Goal: Task Accomplishment & Management: Use online tool/utility

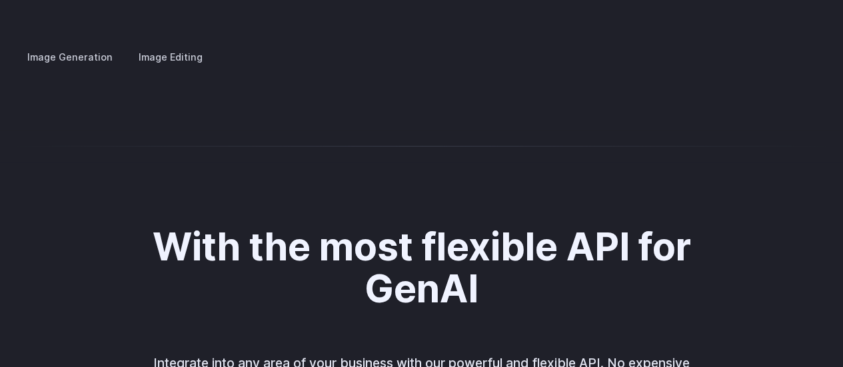
scroll to position [2560, 0]
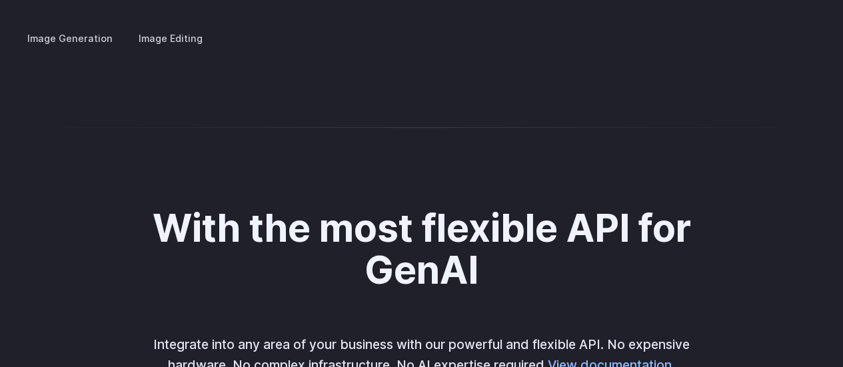
click at [171, 30] on label "Image Editing" at bounding box center [170, 38] width 87 height 23
click at [65, 27] on label "Image Generation" at bounding box center [70, 38] width 108 height 23
click at [0, 0] on summary "Concept design" at bounding box center [0, 0] width 0 height 0
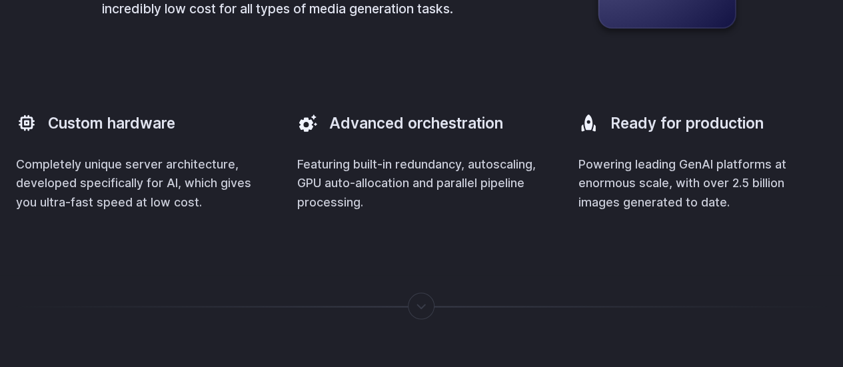
scroll to position [3748, 0]
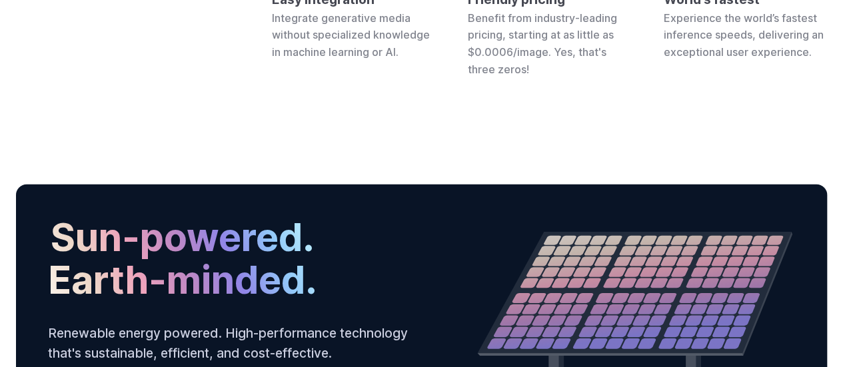
scroll to position [4263, 0]
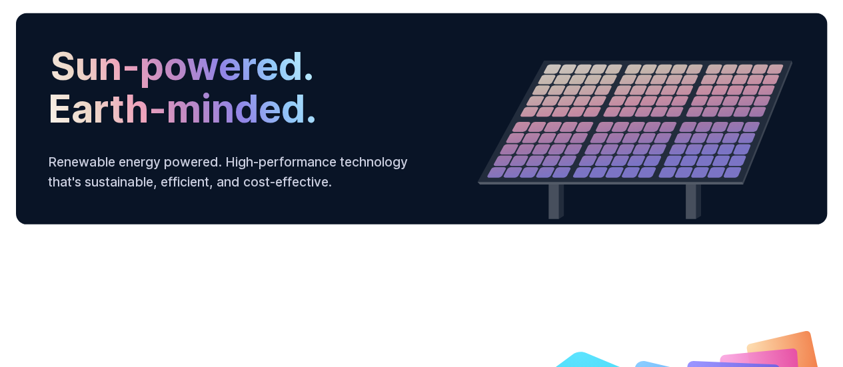
scroll to position [4418, 0]
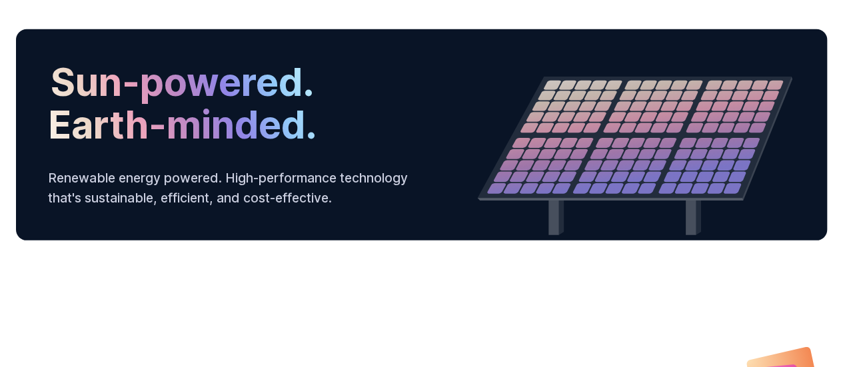
drag, startPoint x: 534, startPoint y: 143, endPoint x: 456, endPoint y: 82, distance: 99.7
drag, startPoint x: 456, startPoint y: 114, endPoint x: 546, endPoint y: 169, distance: 105.8
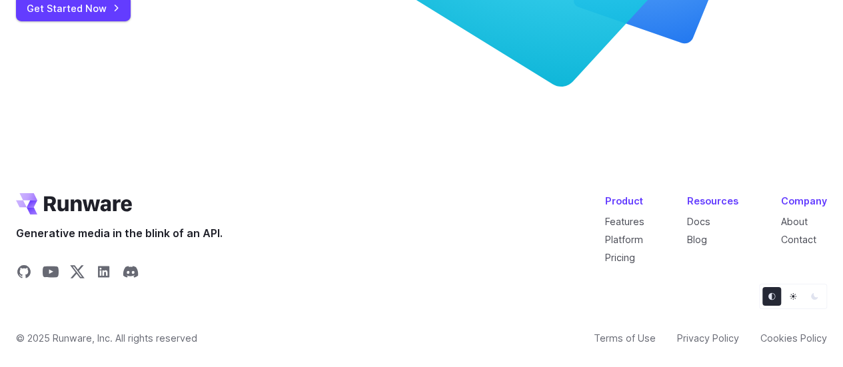
scroll to position [5173, 0]
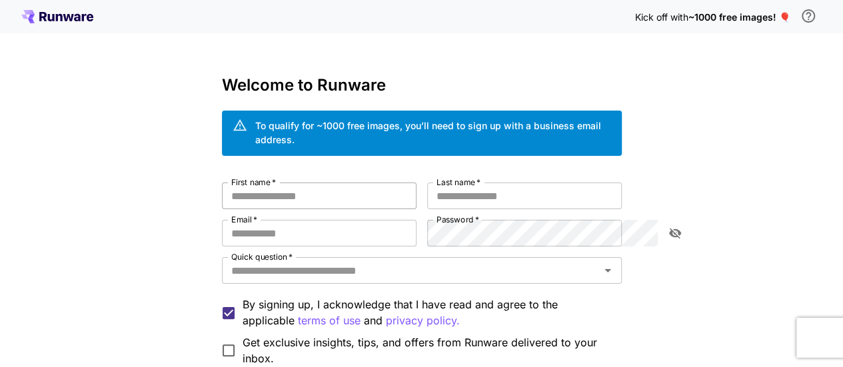
click at [377, 187] on input "First name   *" at bounding box center [319, 196] width 195 height 27
type input "**********"
click at [502, 183] on input "Last name   *" at bounding box center [524, 196] width 195 height 27
type input "*******"
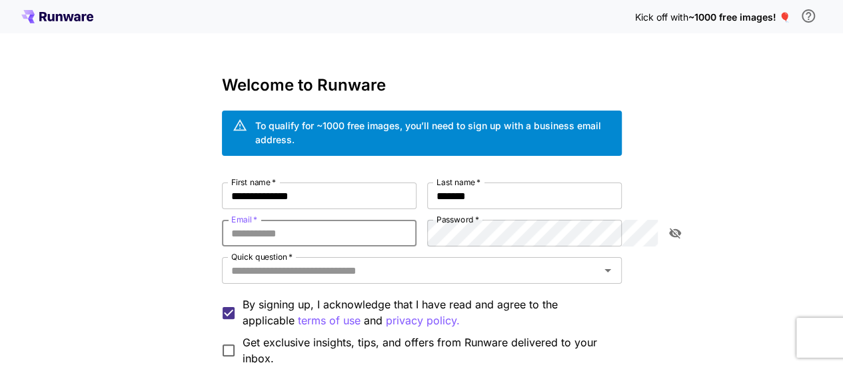
click at [259, 220] on input "Email   *" at bounding box center [319, 233] width 195 height 27
type input "**********"
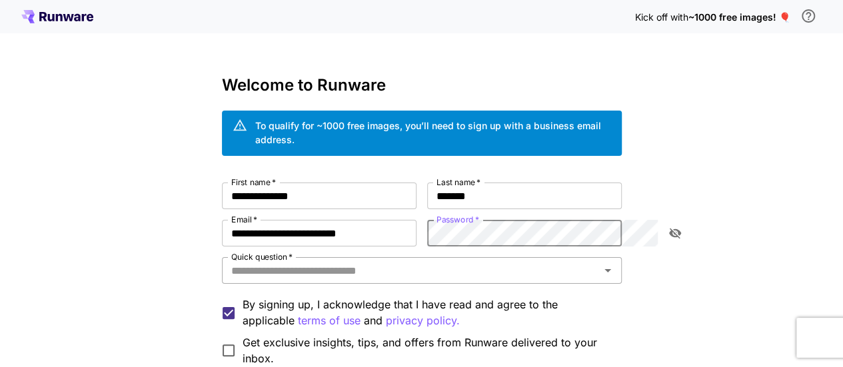
click at [461, 261] on input "Quick question   *" at bounding box center [411, 270] width 370 height 19
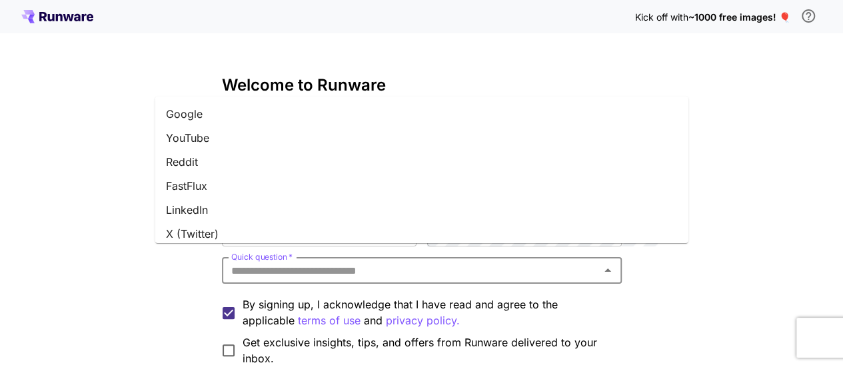
click at [452, 114] on li "Google" at bounding box center [421, 114] width 533 height 24
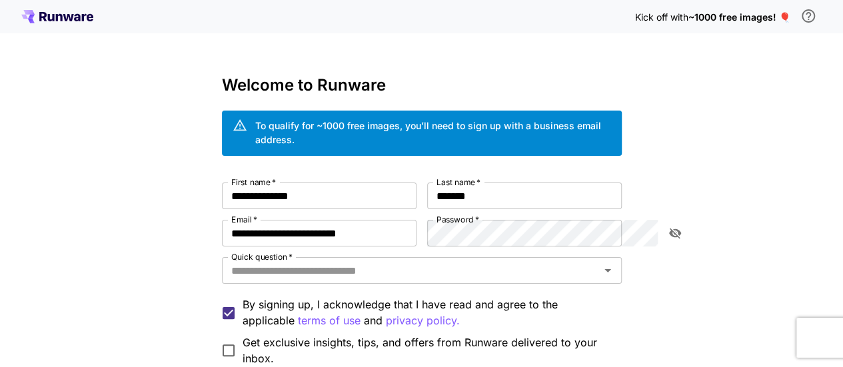
type input "******"
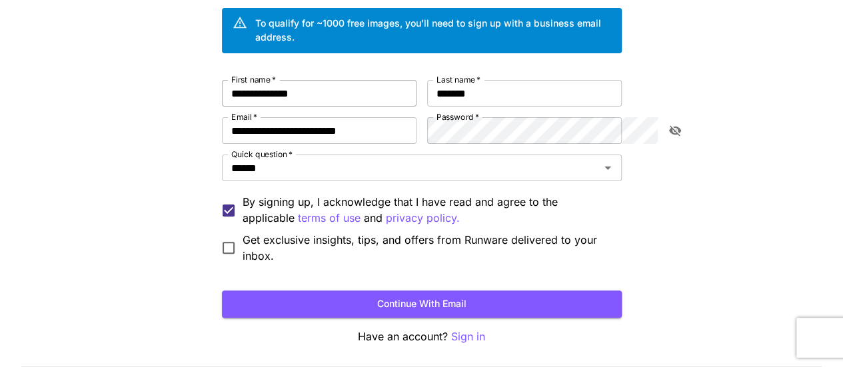
scroll to position [116, 0]
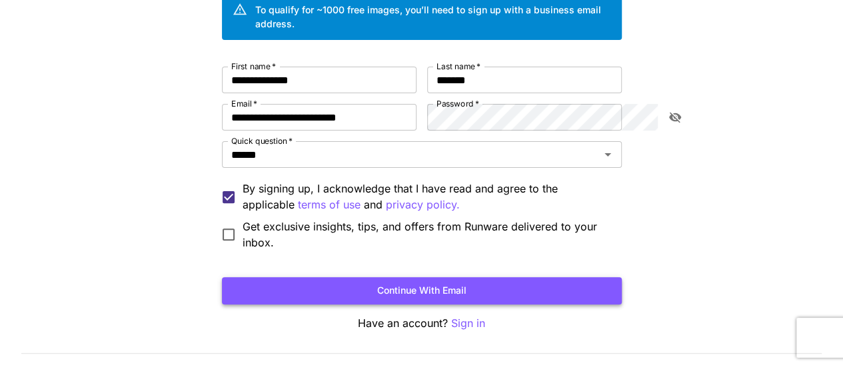
click at [360, 277] on button "Continue with email" at bounding box center [422, 290] width 400 height 27
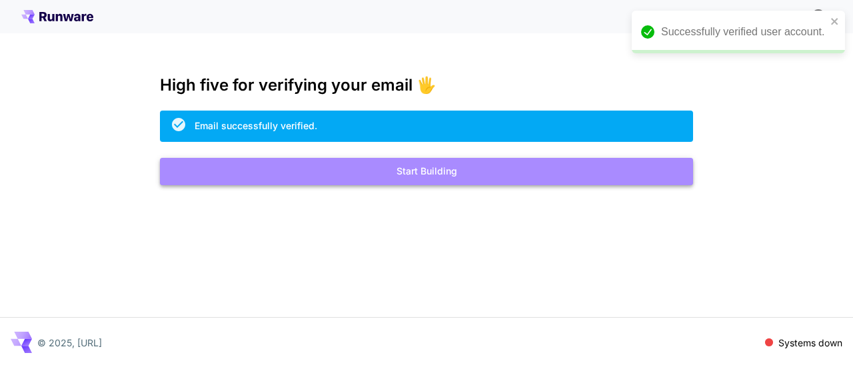
click at [474, 168] on button "Start Building" at bounding box center [426, 171] width 533 height 27
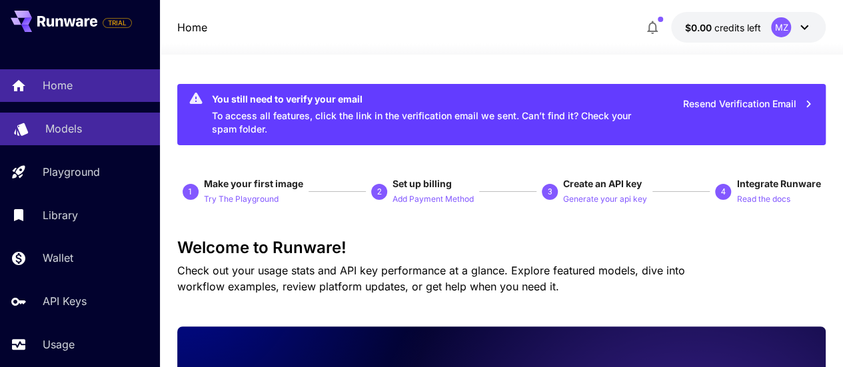
click at [64, 129] on p "Models" at bounding box center [63, 129] width 37 height 16
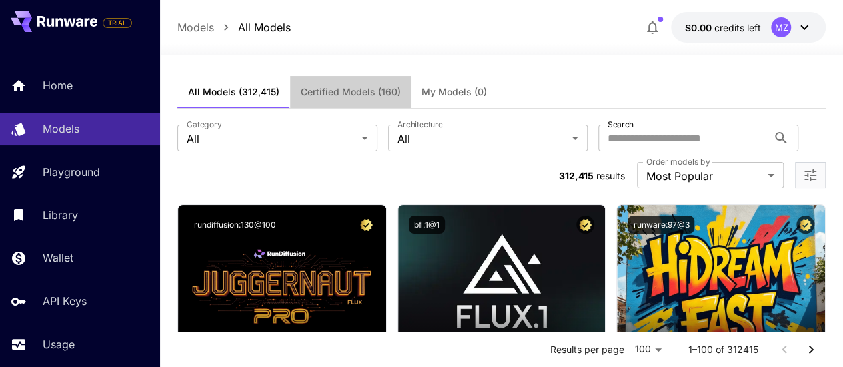
click at [399, 97] on span "Certified Models (160)" at bounding box center [350, 92] width 100 height 12
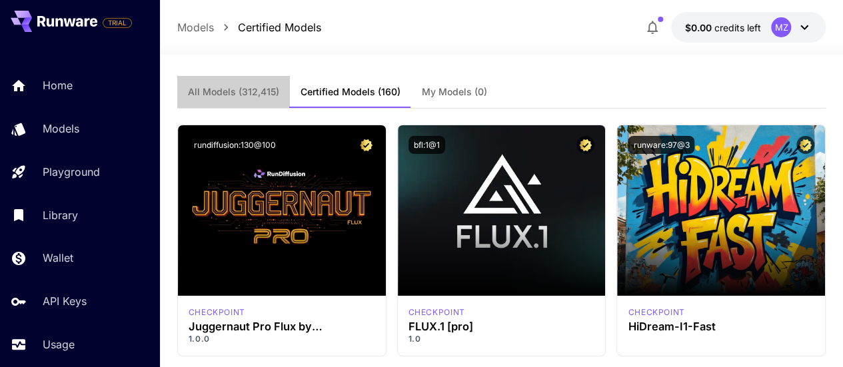
click at [244, 81] on button "All Models (312,415)" at bounding box center [233, 92] width 113 height 32
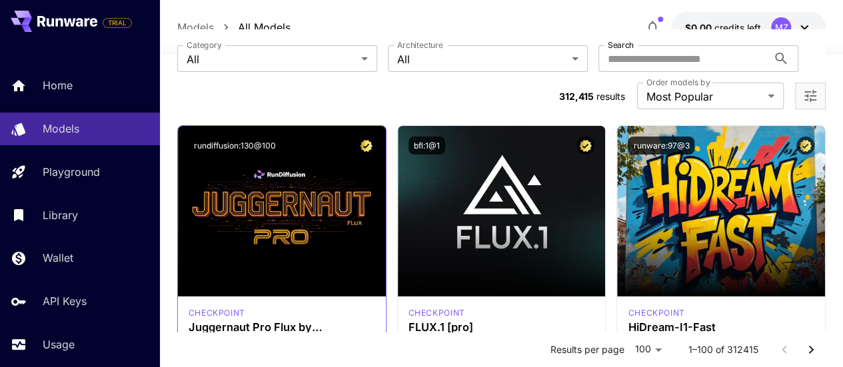
scroll to position [67, 0]
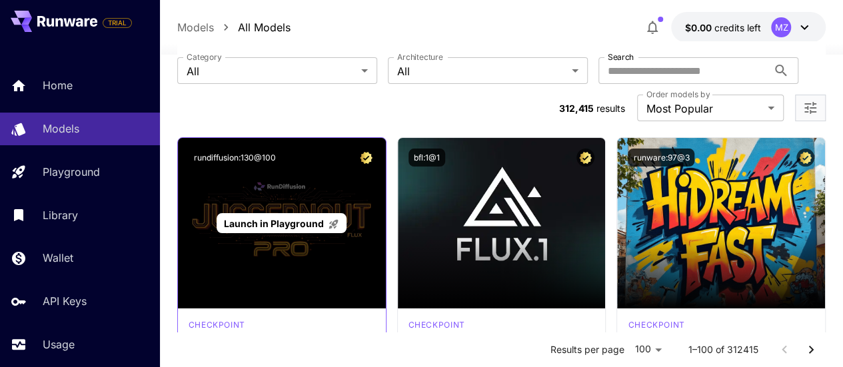
click at [292, 218] on span "Launch in Playground" at bounding box center [274, 223] width 100 height 11
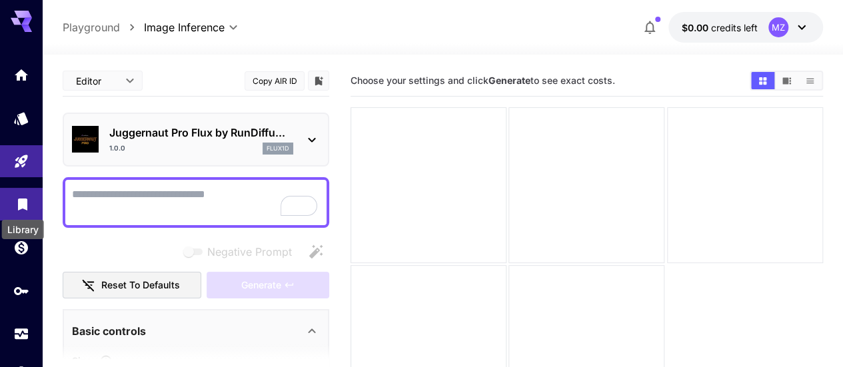
click at [27, 206] on icon "Library" at bounding box center [22, 201] width 9 height 12
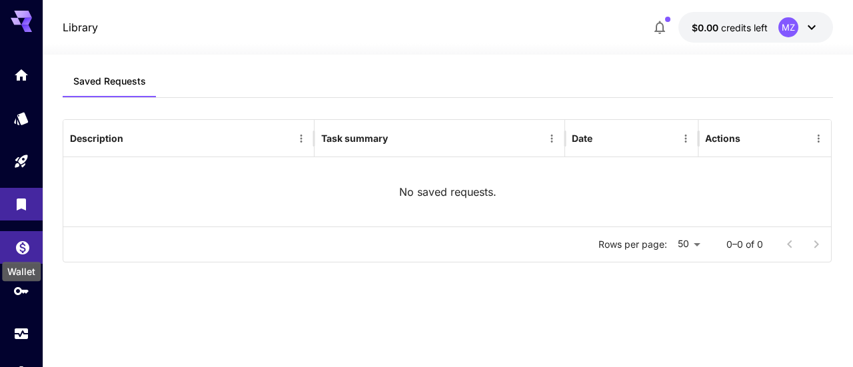
click at [22, 246] on icon "Wallet" at bounding box center [22, 243] width 13 height 13
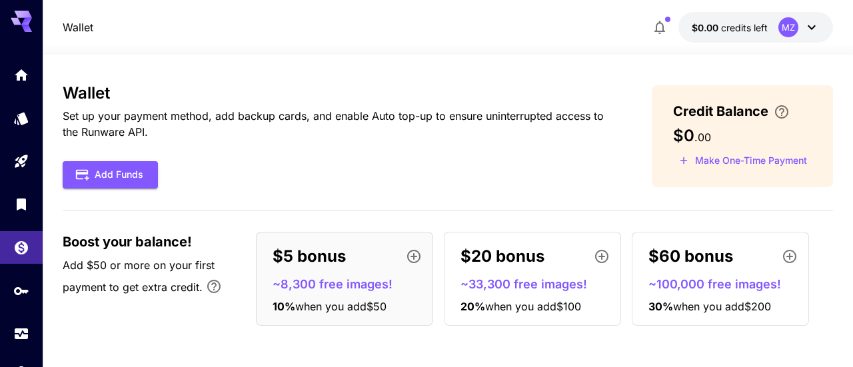
click at [750, 258] on div "$60 bonus" at bounding box center [725, 256] width 155 height 27
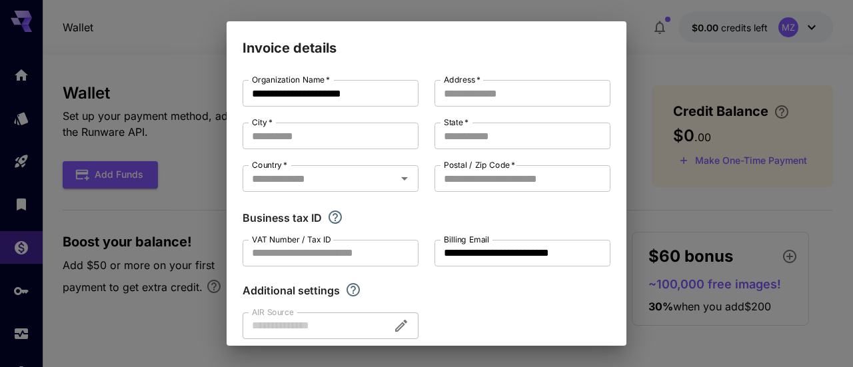
click at [640, 196] on div "**********" at bounding box center [426, 183] width 853 height 367
click at [694, 167] on div "**********" at bounding box center [426, 183] width 853 height 367
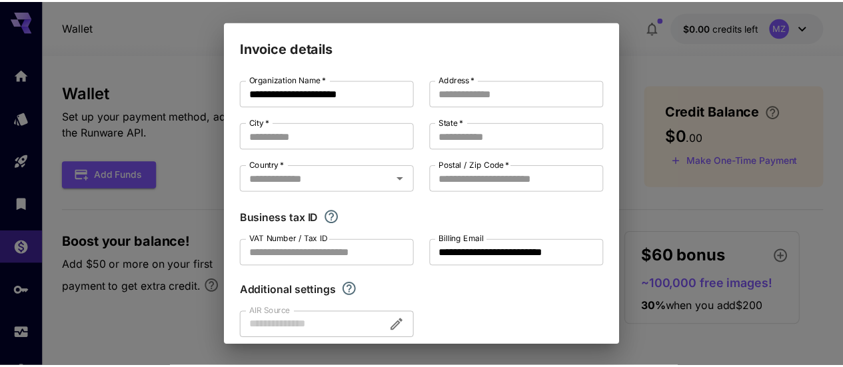
scroll to position [60, 0]
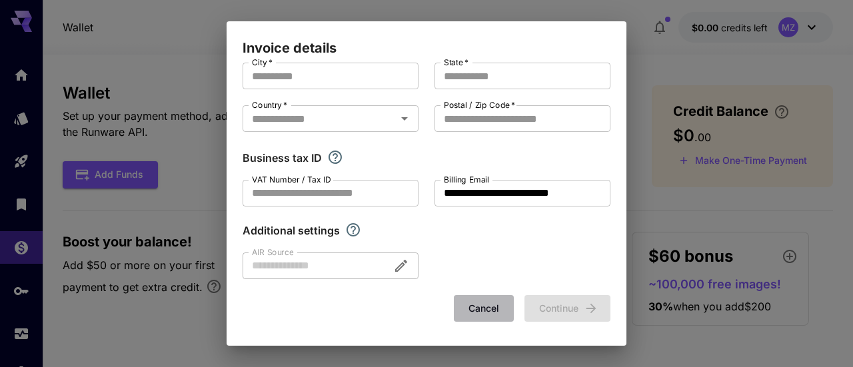
click at [469, 298] on button "Cancel" at bounding box center [484, 308] width 60 height 27
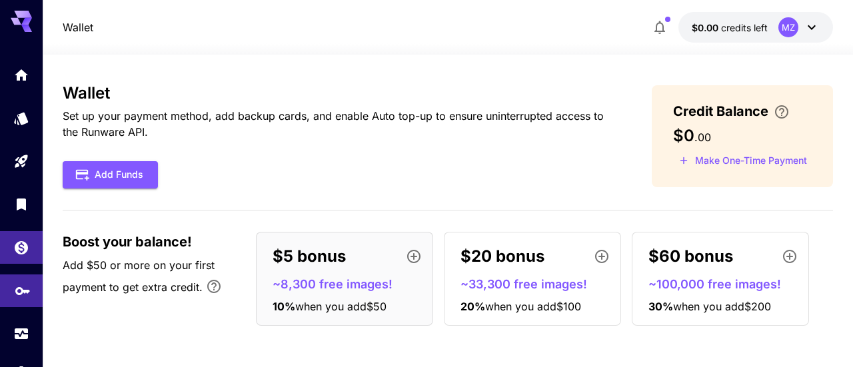
click at [7, 288] on link at bounding box center [21, 290] width 43 height 33
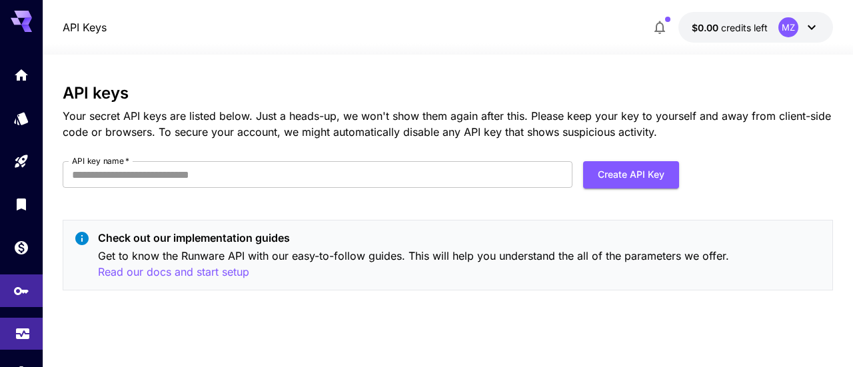
click at [11, 347] on link at bounding box center [21, 334] width 43 height 33
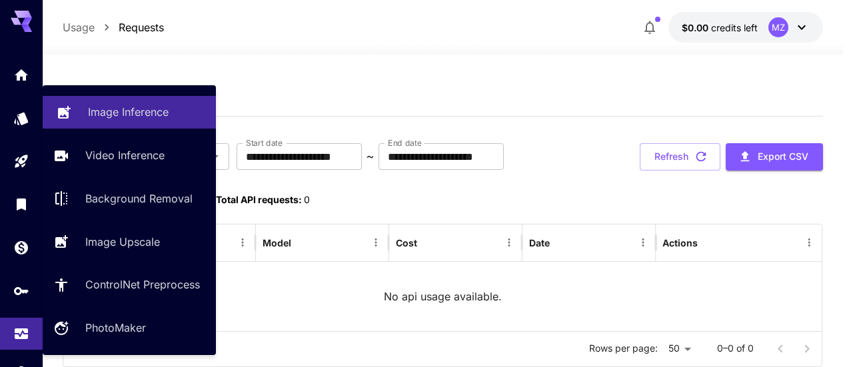
click at [113, 121] on link "Image Inference" at bounding box center [129, 112] width 173 height 33
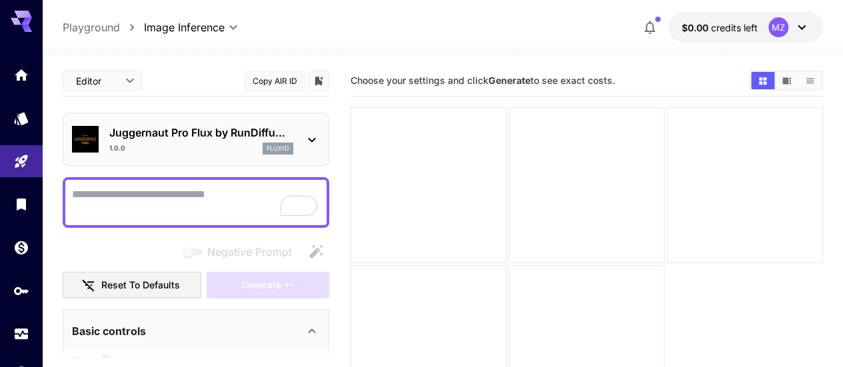
click at [800, 38] on button "$0.00 credits left MZ" at bounding box center [745, 27] width 155 height 31
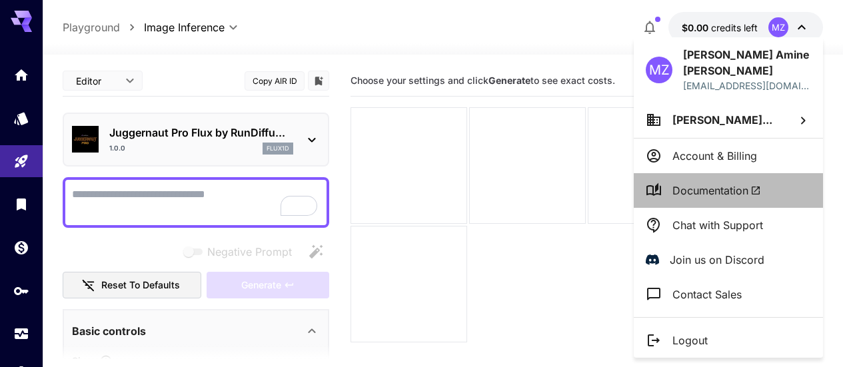
click at [721, 189] on span "Documentation" at bounding box center [716, 191] width 89 height 16
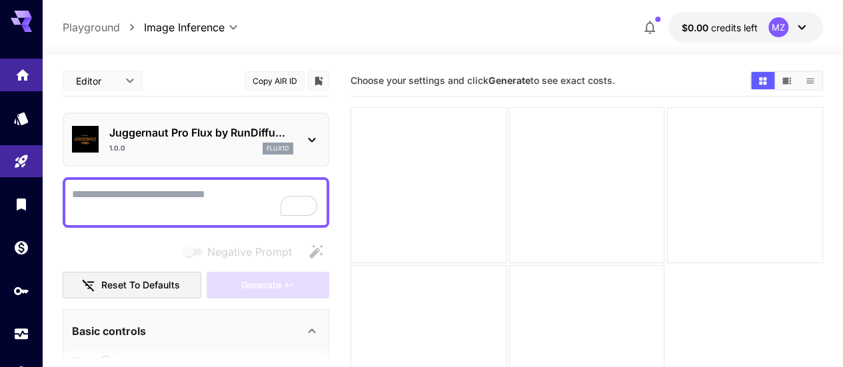
click at [17, 79] on icon "Home" at bounding box center [23, 71] width 16 height 16
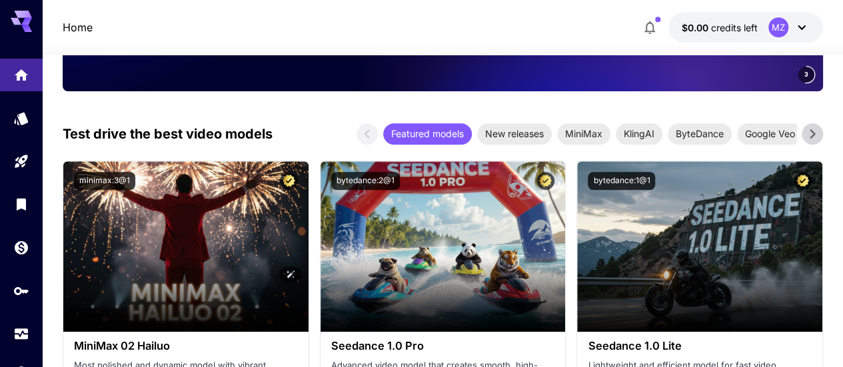
scroll to position [448, 0]
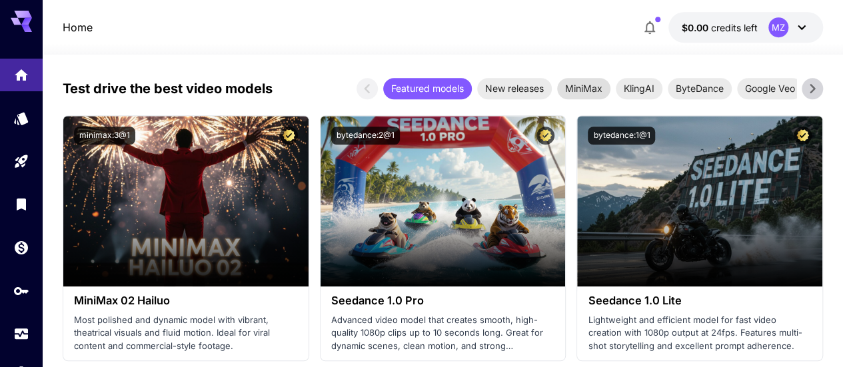
click at [588, 81] on div "MiniMax" at bounding box center [583, 88] width 53 height 21
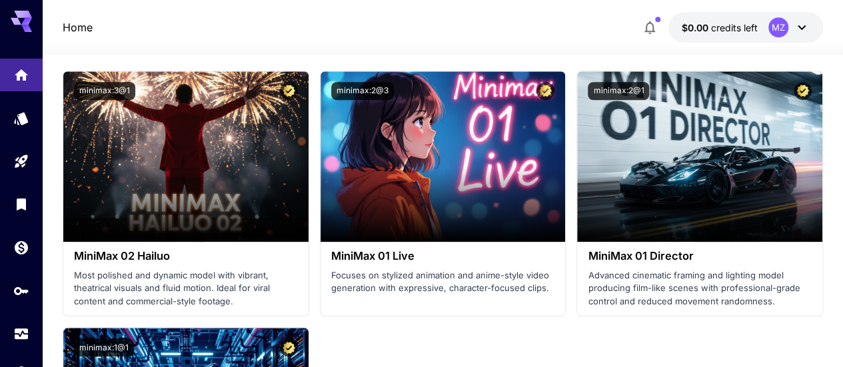
scroll to position [422, 0]
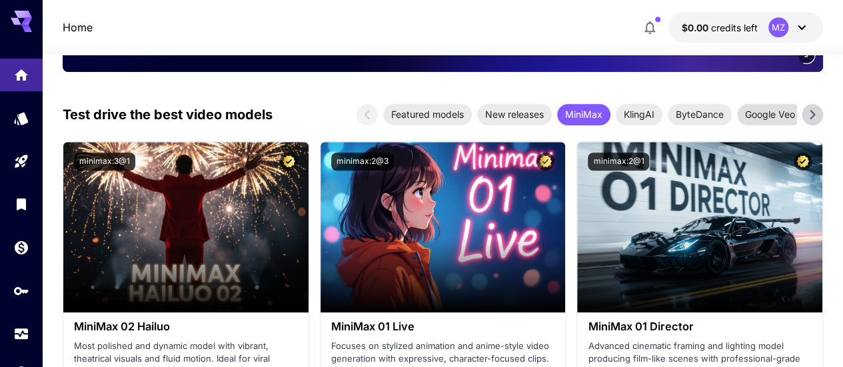
click at [783, 115] on span "Google Veo" at bounding box center [770, 114] width 66 height 14
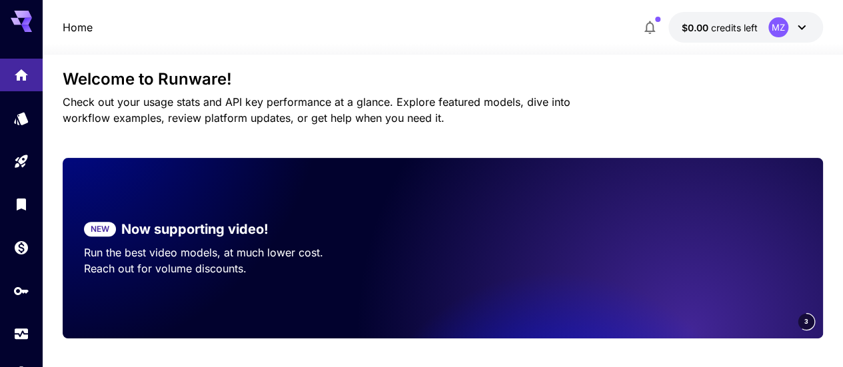
scroll to position [302, 0]
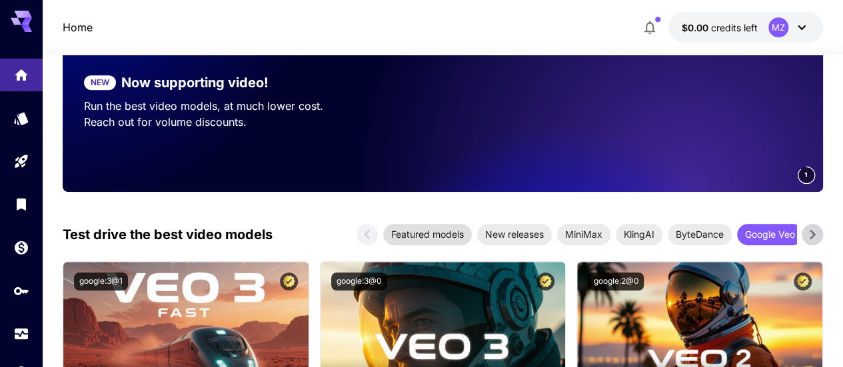
click at [433, 234] on span "Featured models" at bounding box center [427, 234] width 89 height 14
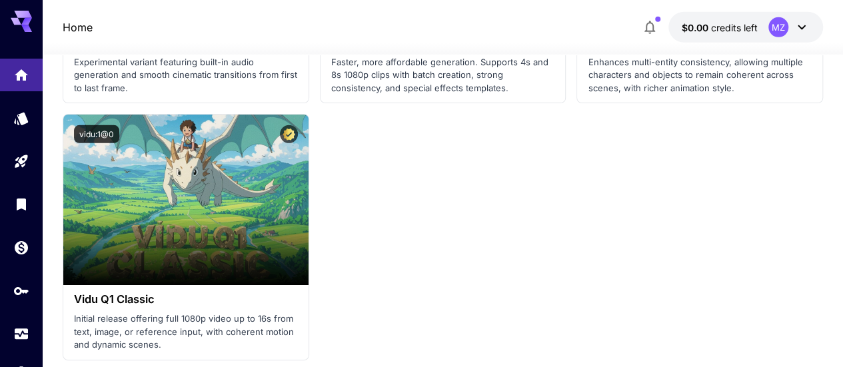
scroll to position [1968, 0]
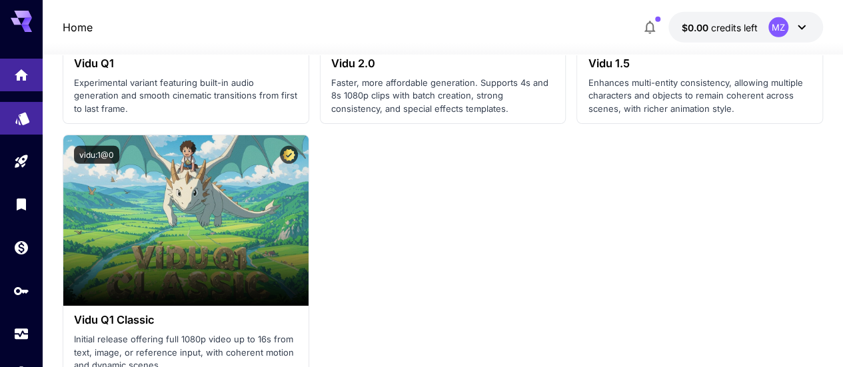
click at [32, 121] on link at bounding box center [21, 118] width 43 height 33
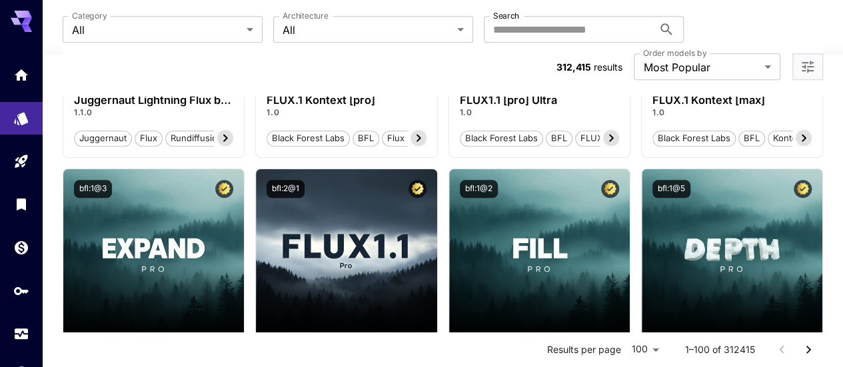
scroll to position [640, 0]
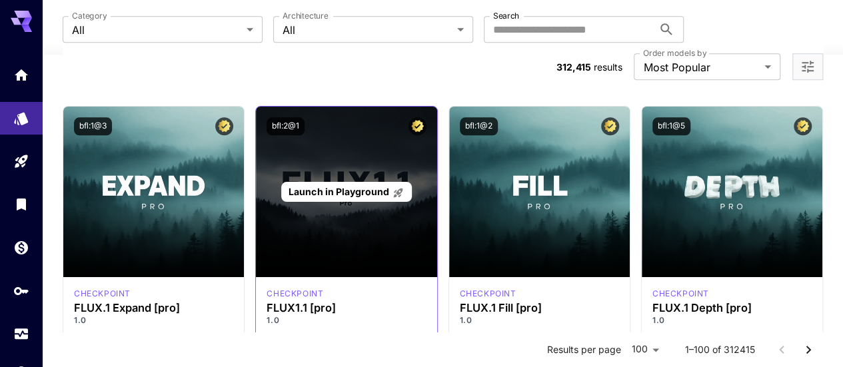
click at [356, 186] on span "Launch in Playground" at bounding box center [338, 191] width 100 height 11
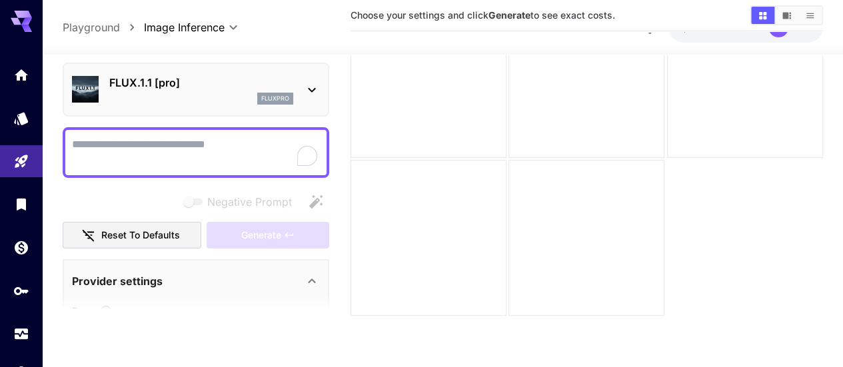
scroll to position [105, 0]
click at [298, 86] on div "FLUX.1.1 [pro] fluxpro" at bounding box center [196, 89] width 248 height 41
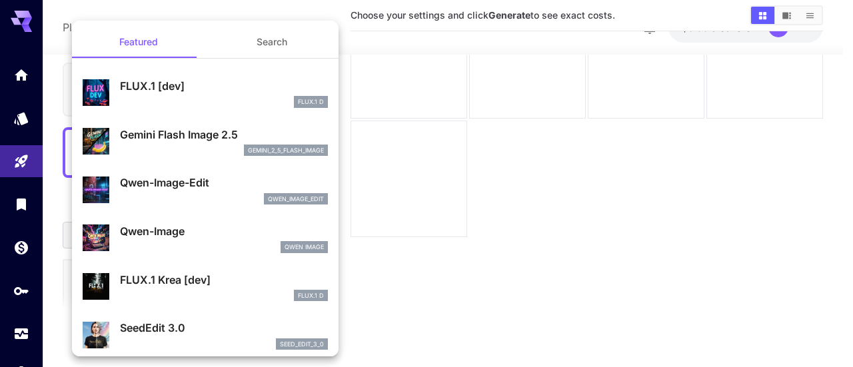
click at [431, 167] on div at bounding box center [426, 183] width 853 height 367
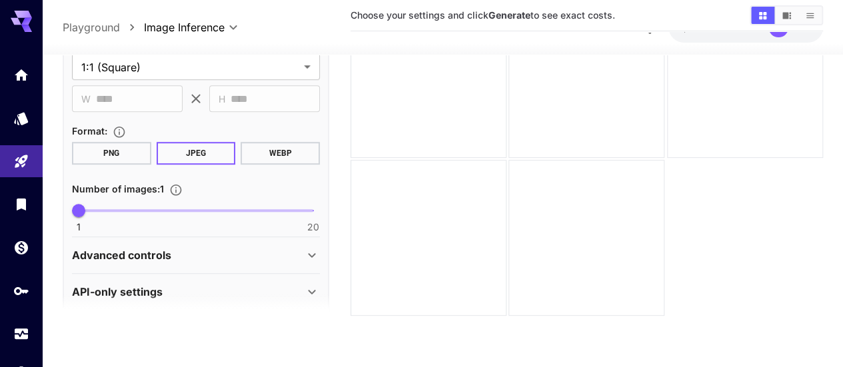
scroll to position [490, 0]
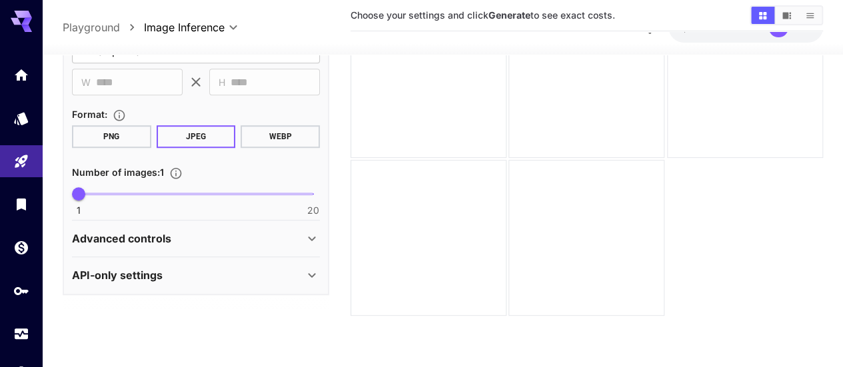
click at [272, 279] on div "API-only settings" at bounding box center [188, 275] width 232 height 16
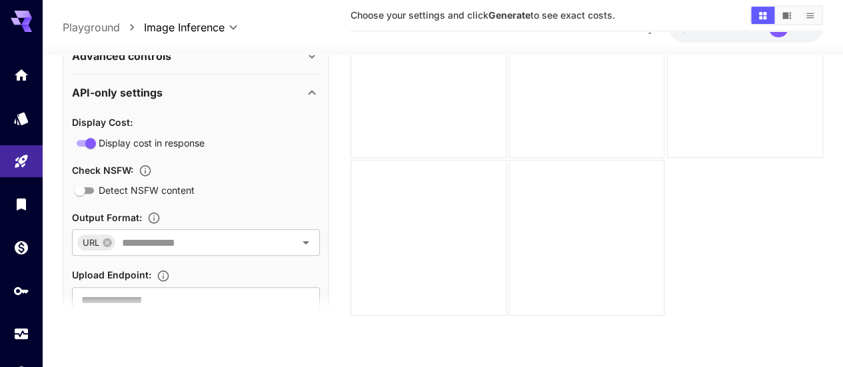
scroll to position [716, 0]
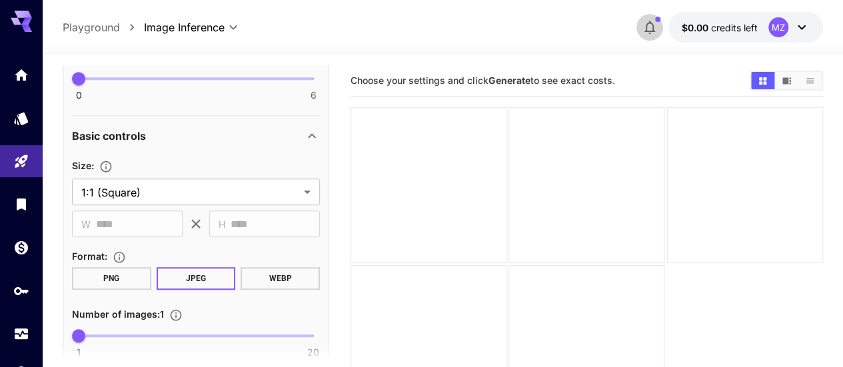
click at [650, 18] on button "button" at bounding box center [649, 27] width 27 height 27
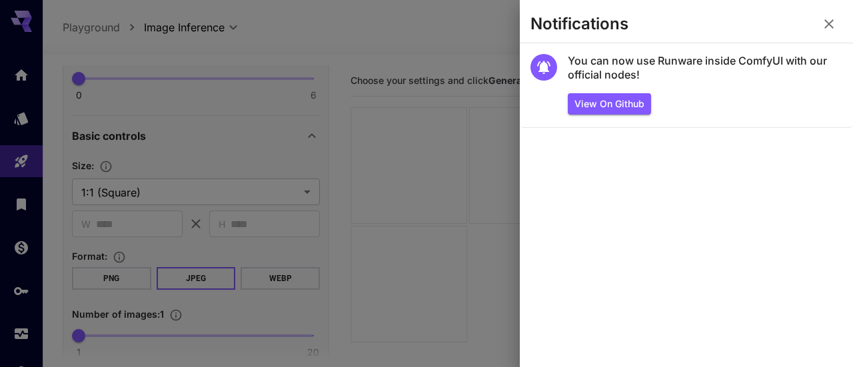
click at [478, 147] on div at bounding box center [426, 183] width 853 height 367
